Goal: Complete application form

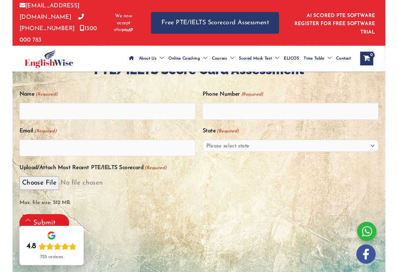
scroll to position [147, 0]
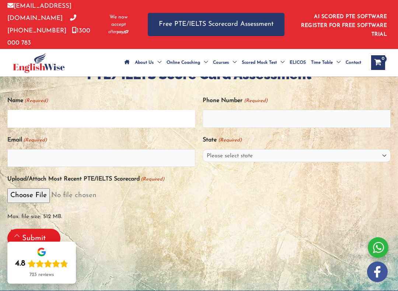
click at [132, 117] on input "Name (Required)" at bounding box center [101, 119] width 188 height 18
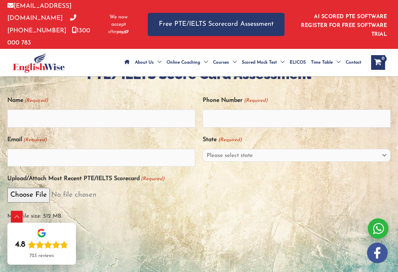
type input "[PERSON_NAME]"
select select "[GEOGRAPHIC_DATA] ([GEOGRAPHIC_DATA])"
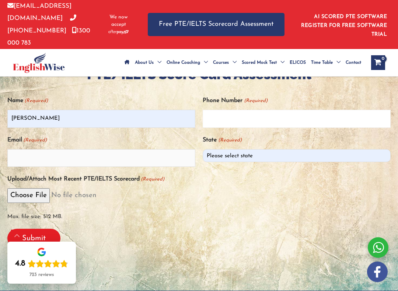
click at [291, 120] on input "Phone Number (Required)" at bounding box center [297, 119] width 188 height 18
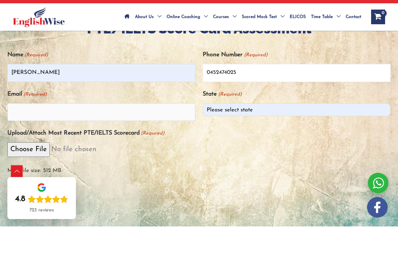
type input "0452474025"
click at [158, 149] on input "Email (Required)" at bounding box center [101, 158] width 188 height 18
type input "[EMAIL_ADDRESS][DOMAIN_NAME]"
click at [34, 229] on input "Submit" at bounding box center [33, 238] width 53 height 19
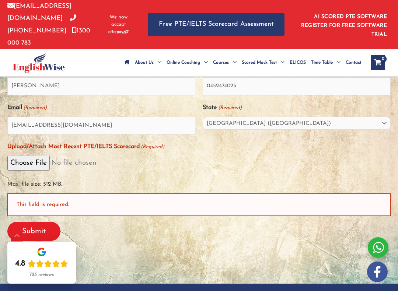
scroll to position [206, 0]
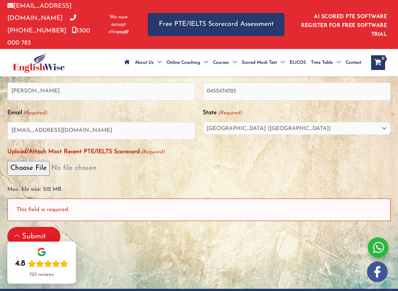
click at [33, 231] on input "Submit" at bounding box center [33, 236] width 53 height 19
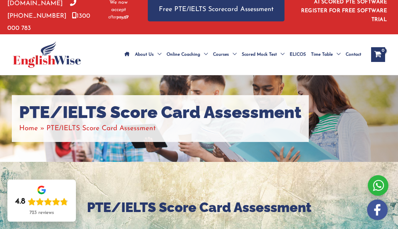
scroll to position [0, 0]
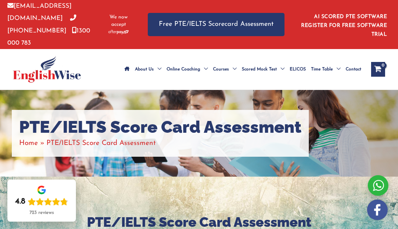
click at [363, 14] on link "AI SCORED PTE SOFTWARE REGISTER FOR FREE SOFTWARE TRIAL" at bounding box center [344, 25] width 86 height 23
click at [374, 14] on link "AI SCORED PTE SOFTWARE REGISTER FOR FREE SOFTWARE TRIAL" at bounding box center [344, 25] width 86 height 23
click at [370, 14] on link "AI SCORED PTE SOFTWARE REGISTER FOR FREE SOFTWARE TRIAL" at bounding box center [344, 25] width 86 height 23
click at [366, 14] on link "AI SCORED PTE SOFTWARE REGISTER FOR FREE SOFTWARE TRIAL" at bounding box center [344, 25] width 86 height 23
click at [253, 21] on link "Free PTE/IELTS Scorecard Assessment" at bounding box center [216, 24] width 137 height 23
